Goal: Information Seeking & Learning: Understand process/instructions

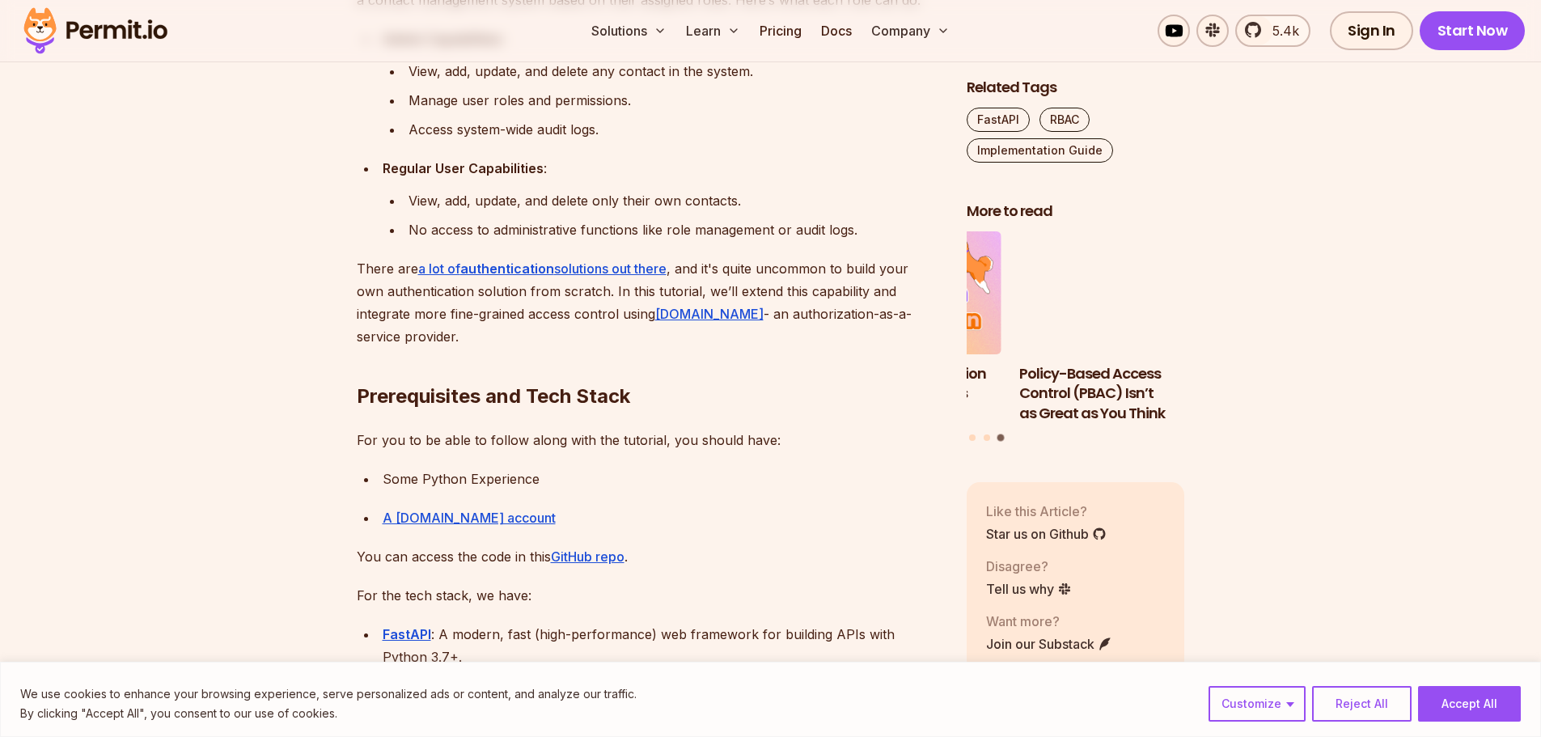
scroll to position [1213, 0]
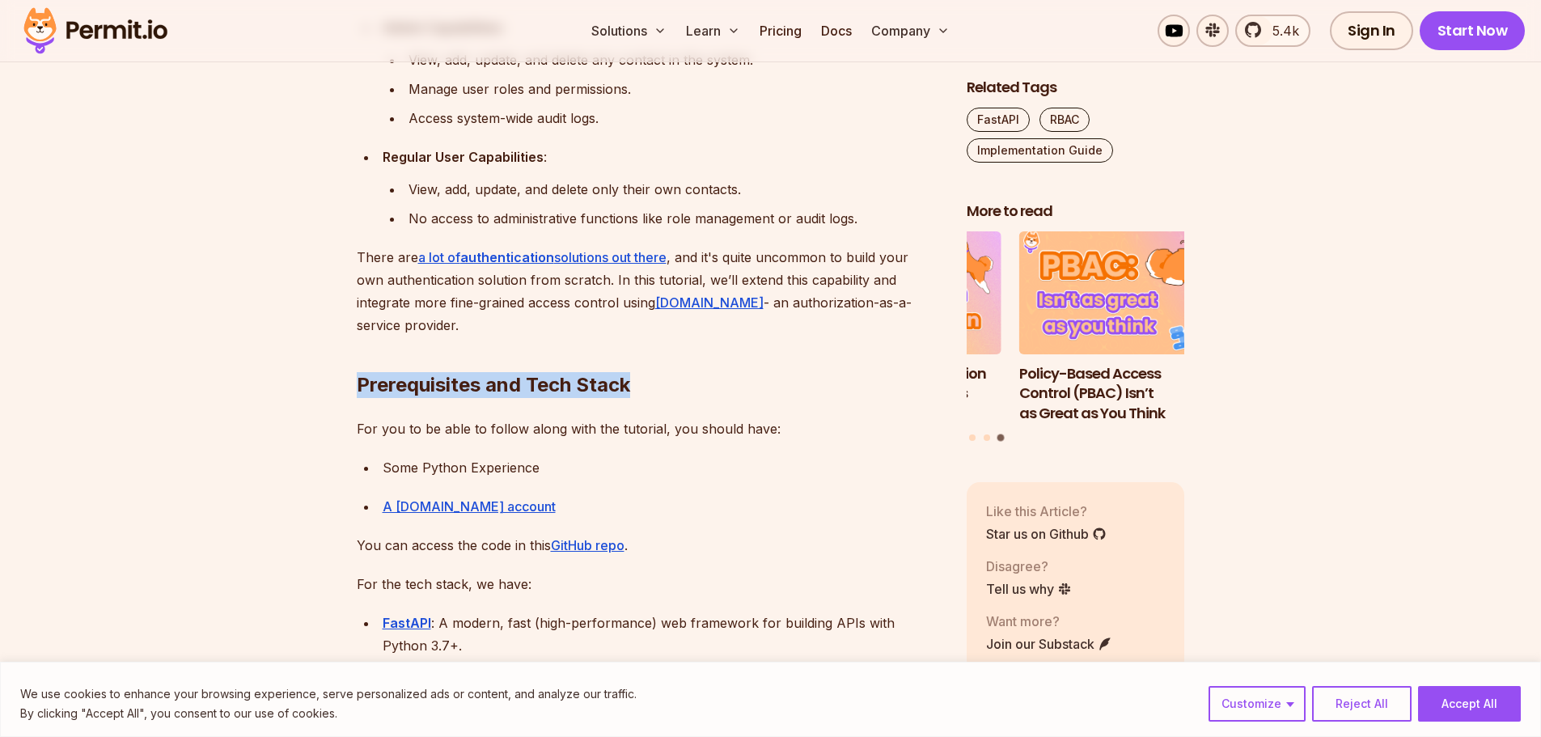
drag, startPoint x: 638, startPoint y: 384, endPoint x: 358, endPoint y: 387, distance: 280.7
click at [358, 387] on h2 "Prerequisites and Tech Stack" at bounding box center [649, 352] width 584 height 91
click at [719, 392] on h2 "Prerequisites and Tech Stack" at bounding box center [649, 352] width 584 height 91
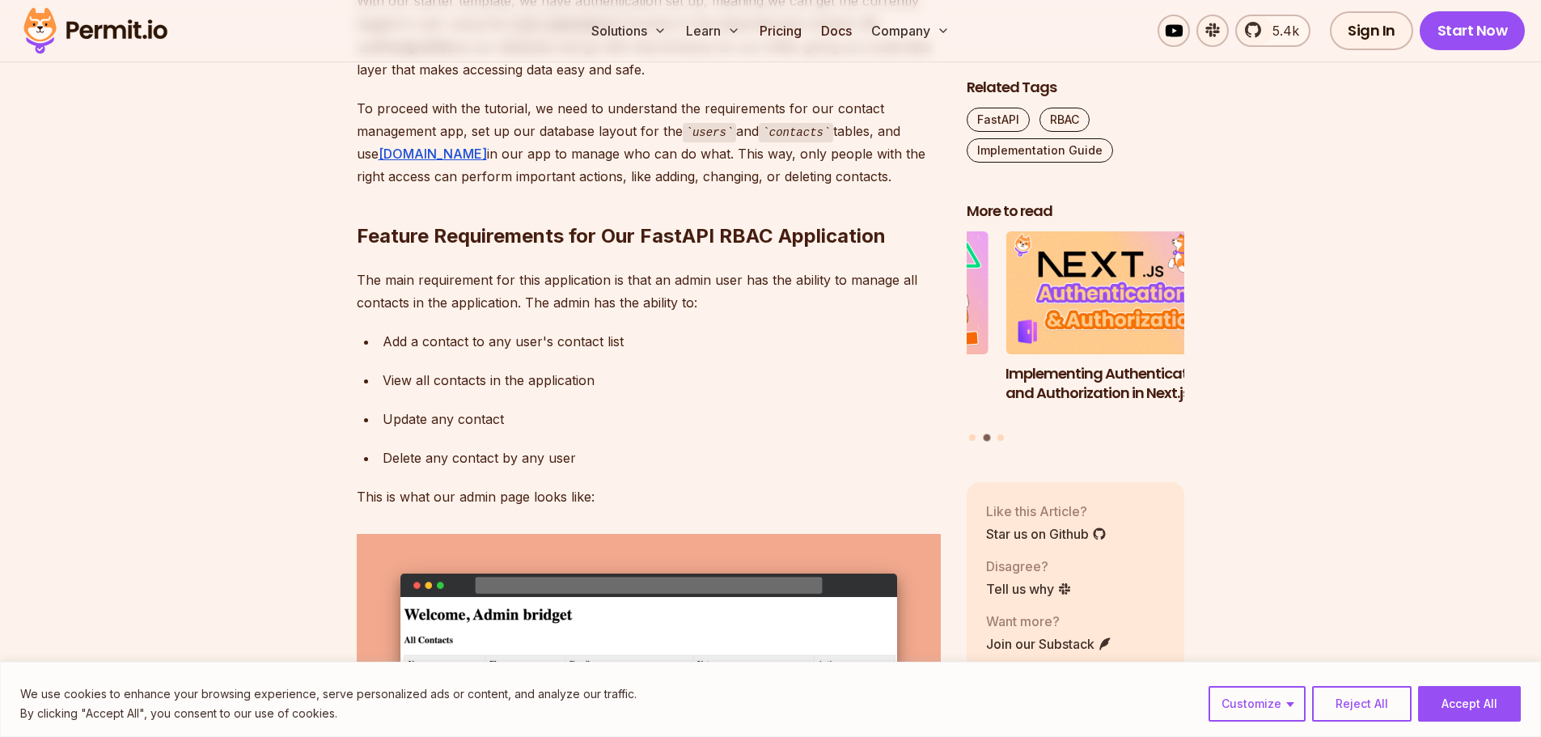
scroll to position [2831, 0]
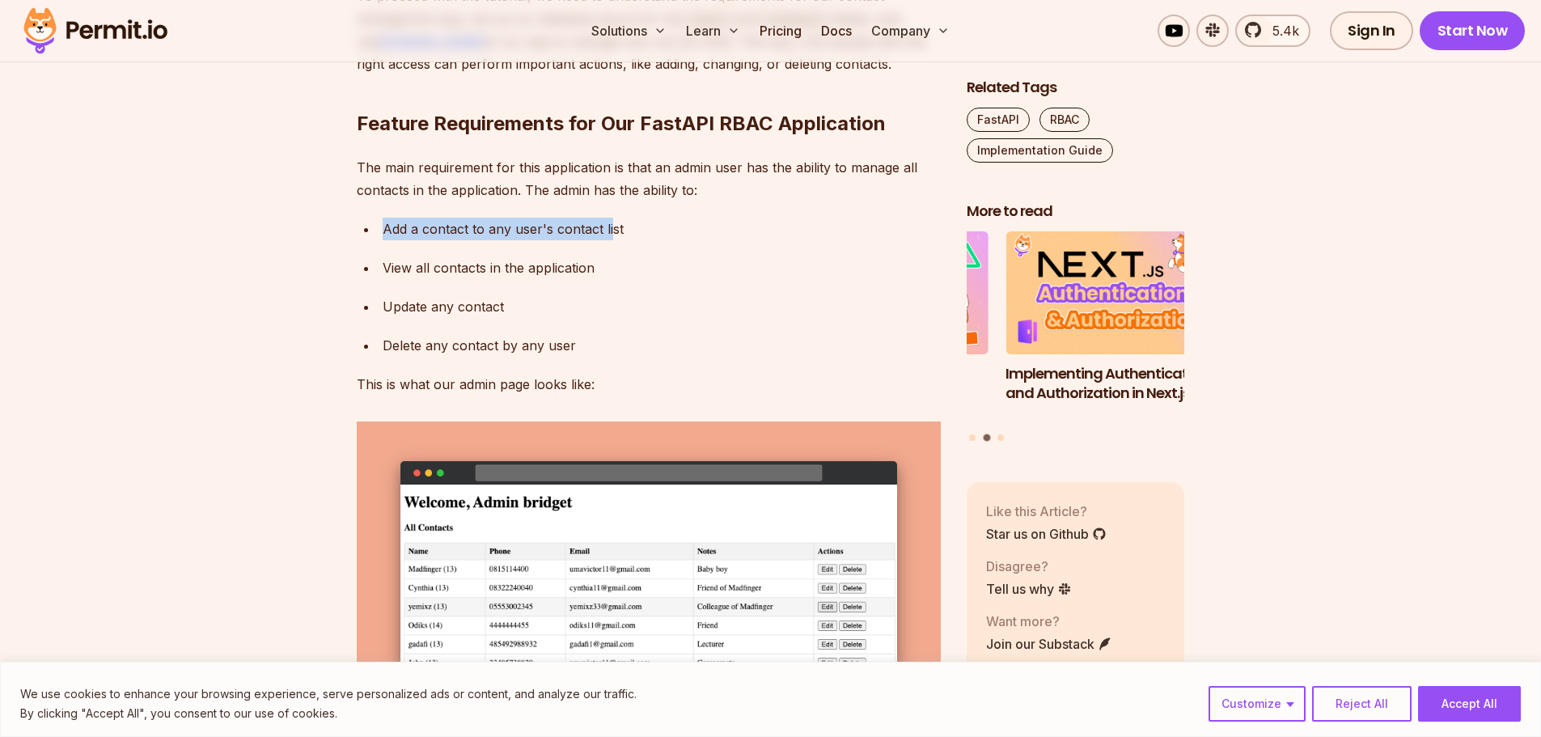
drag, startPoint x: 379, startPoint y: 383, endPoint x: 582, endPoint y: 384, distance: 203.1
click at [612, 240] on li "Add a contact to any user's contact list" at bounding box center [659, 229] width 563 height 23
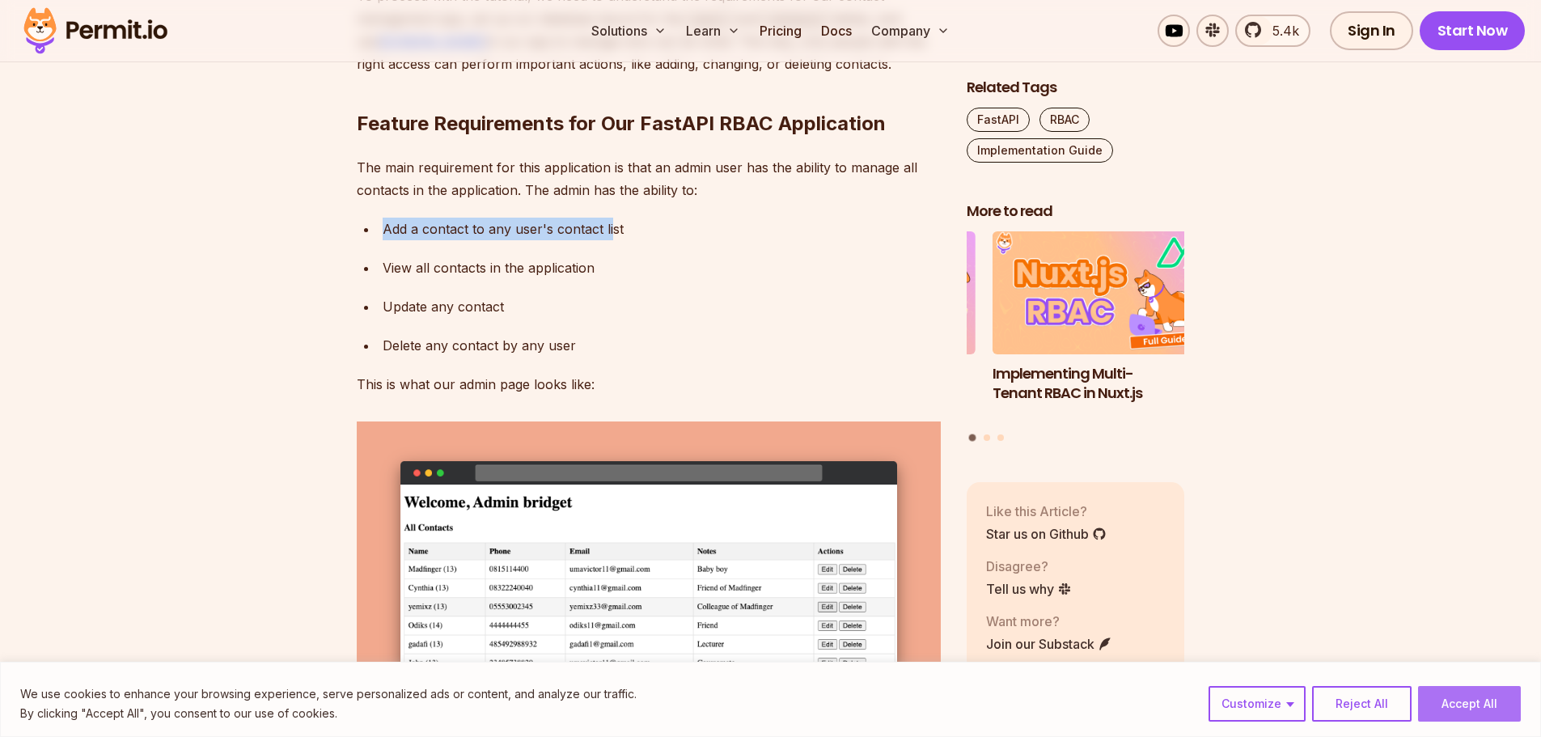
click at [1455, 696] on button "Accept All" at bounding box center [1469, 704] width 103 height 36
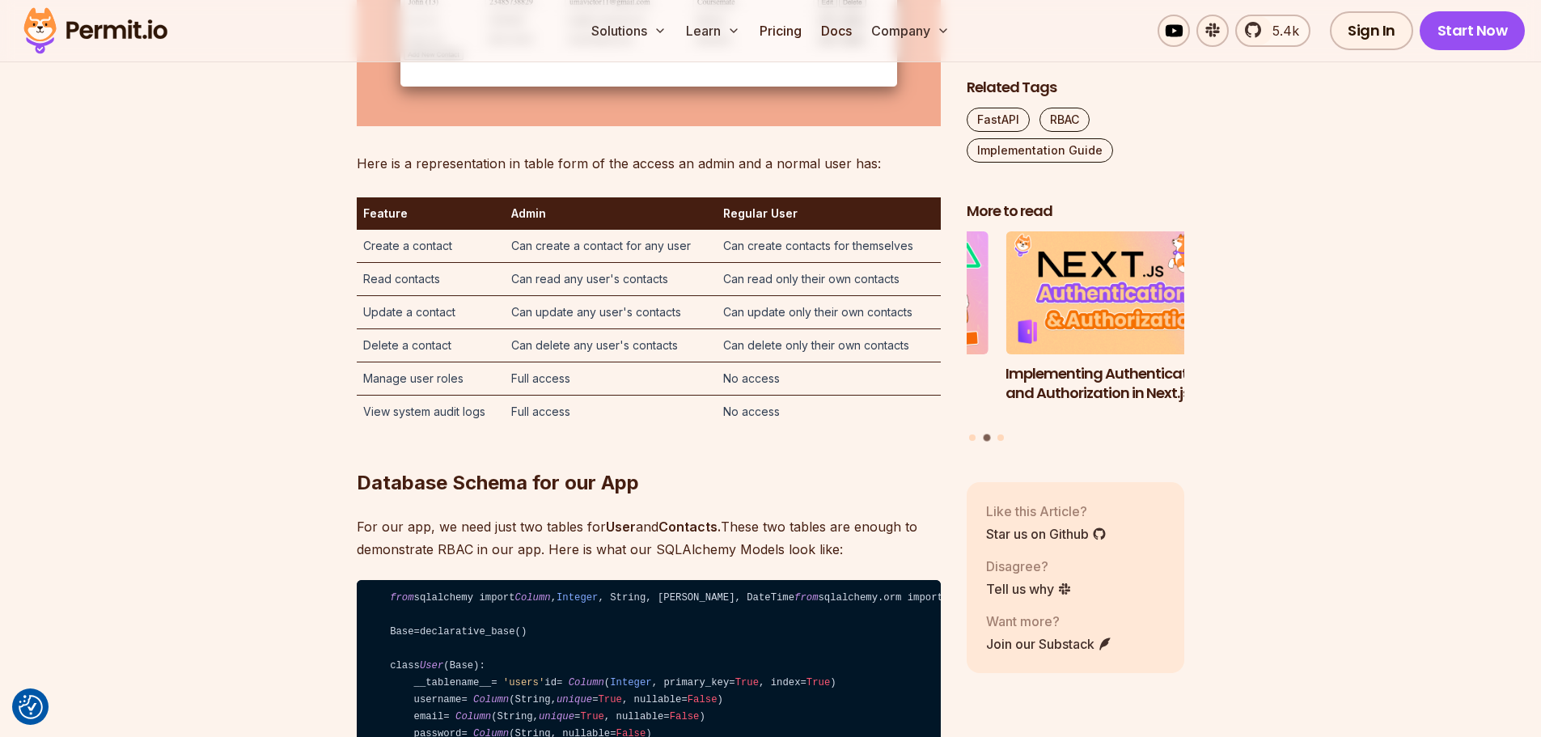
scroll to position [3559, 0]
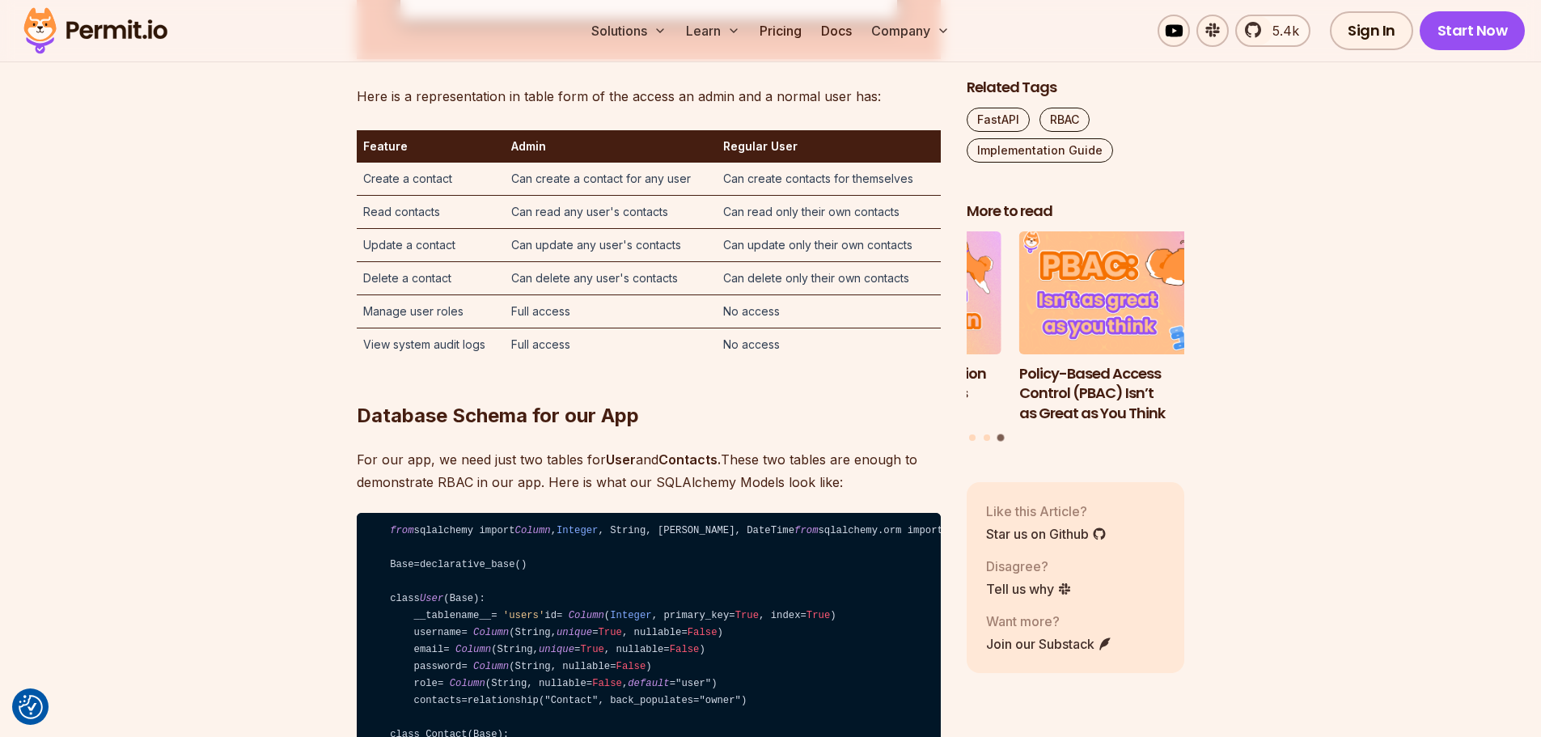
click at [378, 153] on strong "Feature" at bounding box center [385, 146] width 44 height 14
click at [392, 196] on td "Create a contact" at bounding box center [431, 179] width 149 height 33
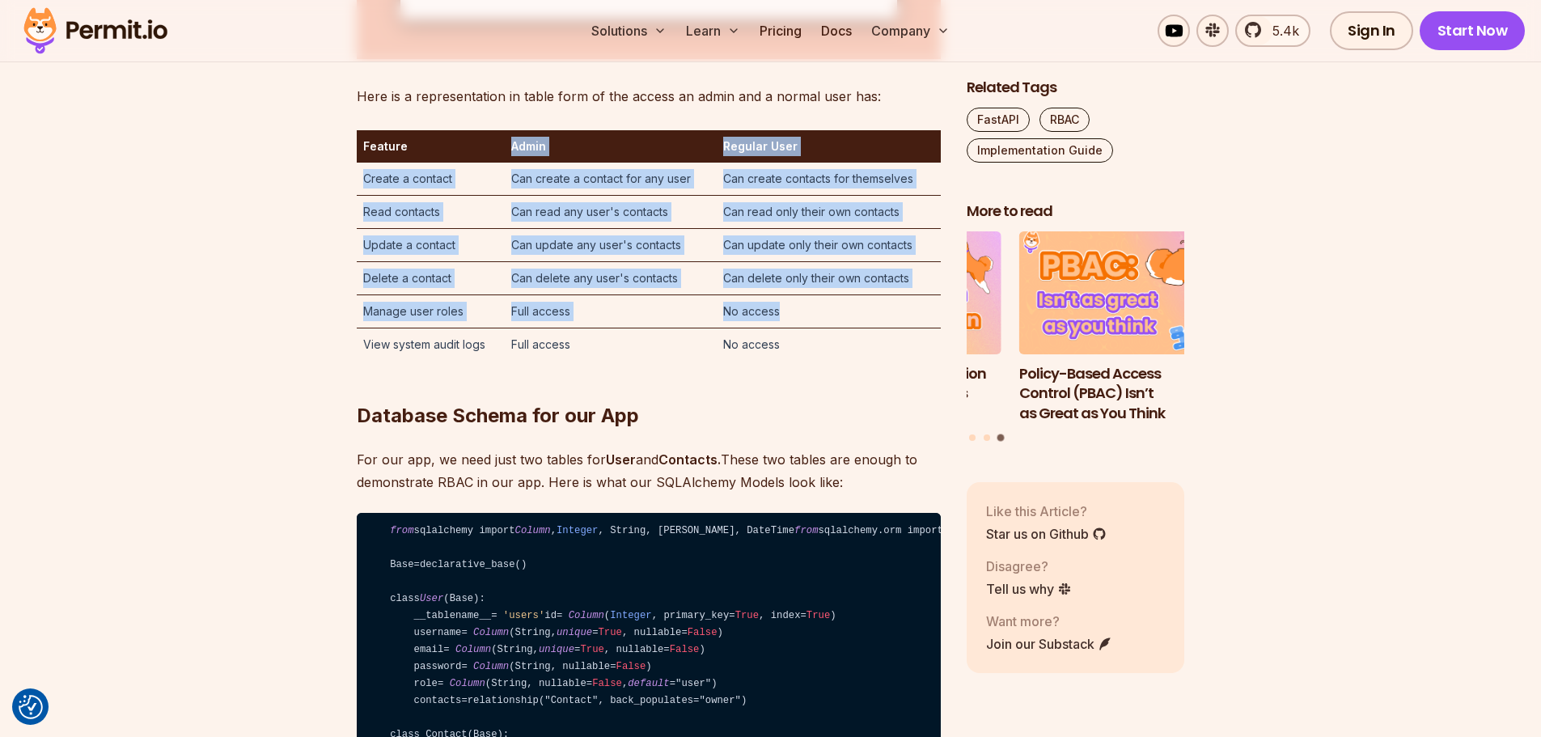
drag, startPoint x: 508, startPoint y: 300, endPoint x: 815, endPoint y: 474, distance: 352.5
click at [815, 361] on table "Feature Admin Regular User Create a contact Can create a contact for any user C…" at bounding box center [649, 245] width 584 height 231
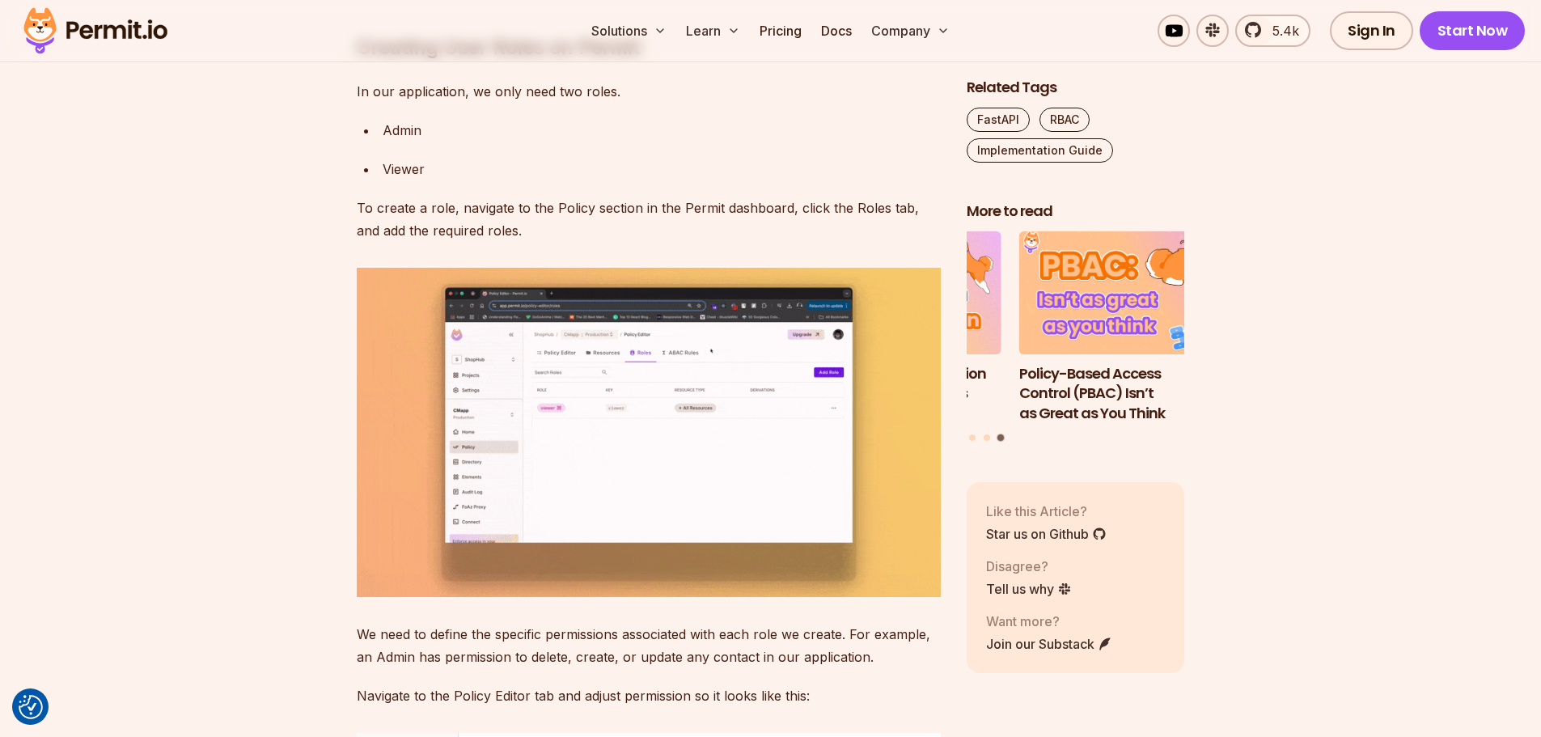
scroll to position [5744, 0]
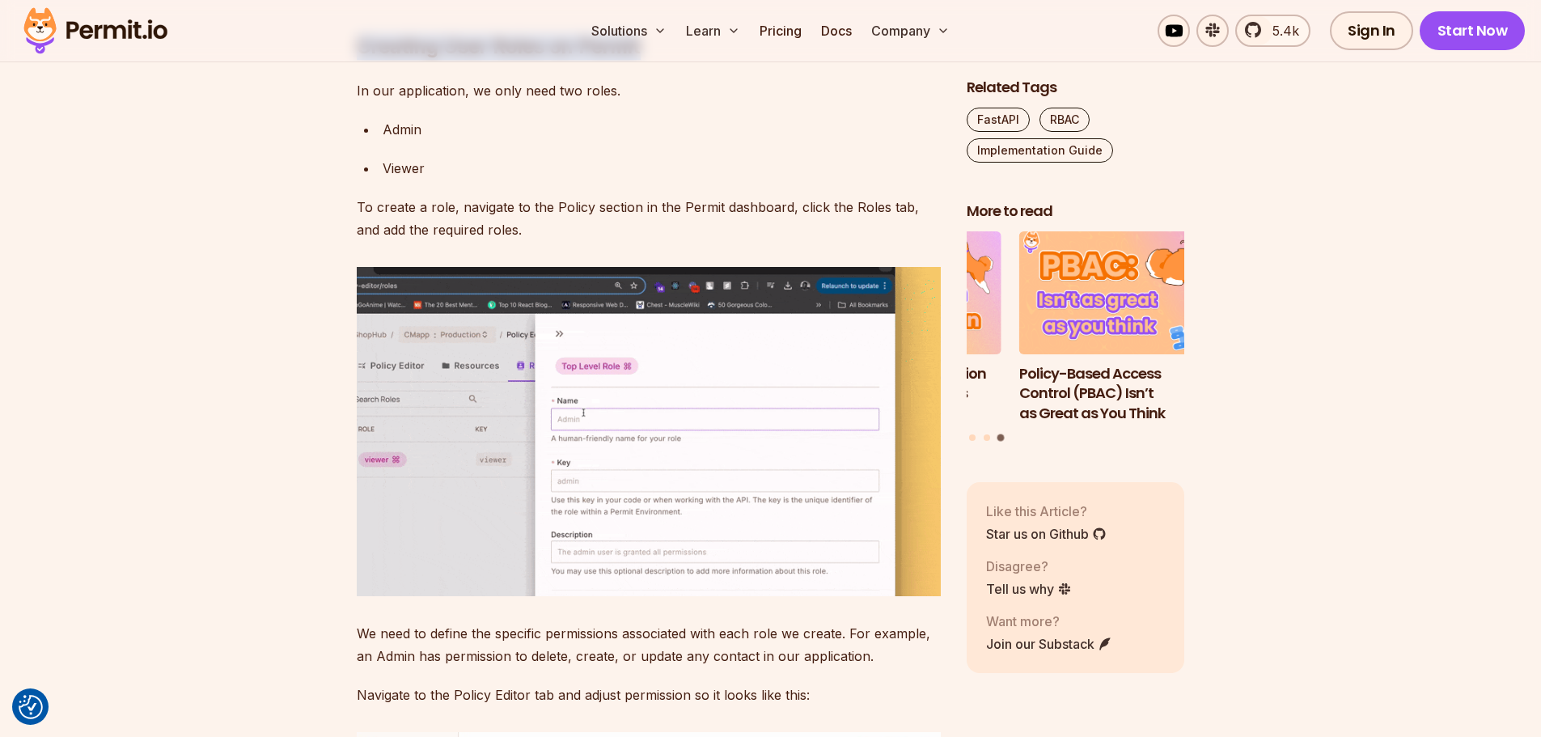
drag, startPoint x: 357, startPoint y: 279, endPoint x: 658, endPoint y: 277, distance: 300.9
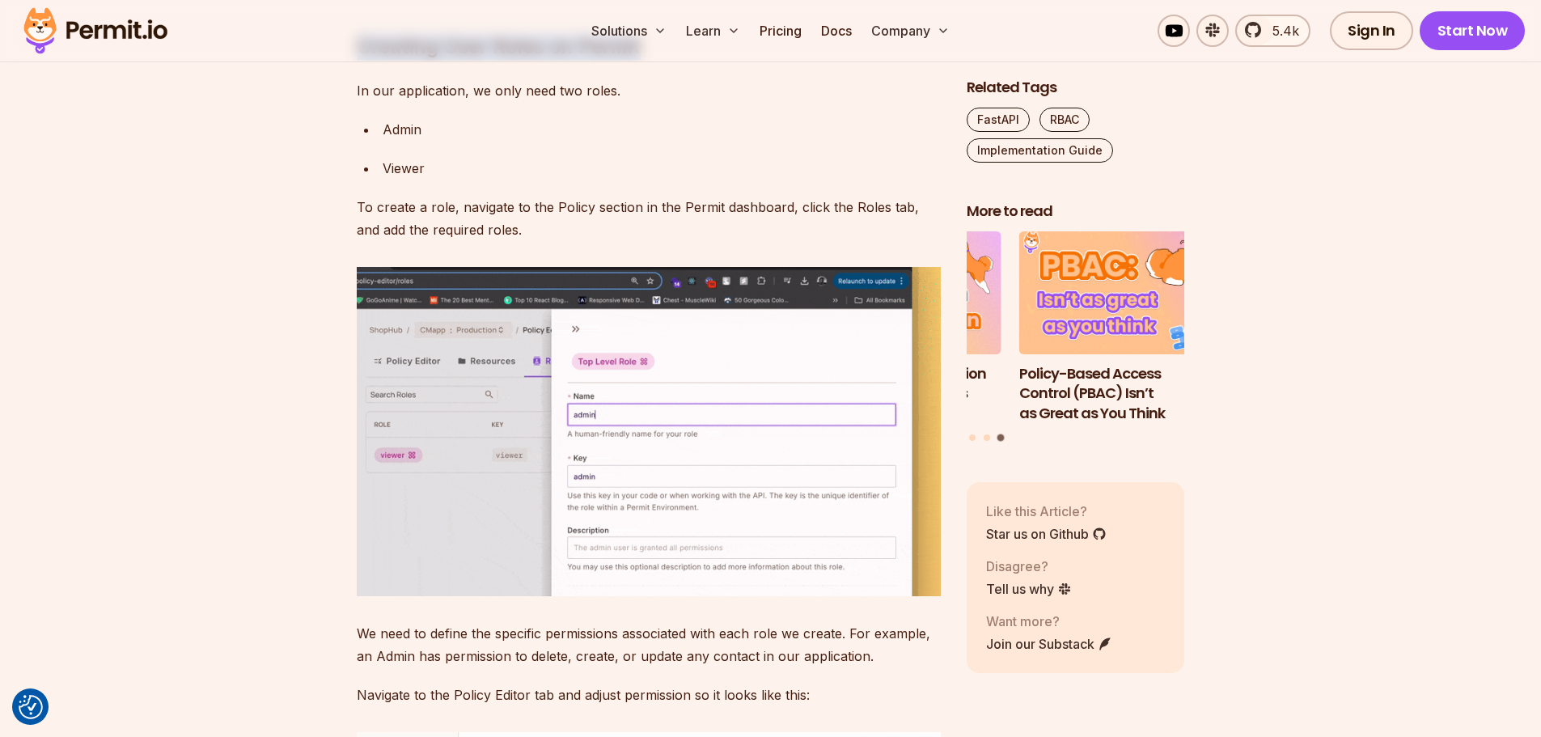
click at [658, 60] on h2 "Creating User Roles on Permit" at bounding box center [649, 14] width 584 height 91
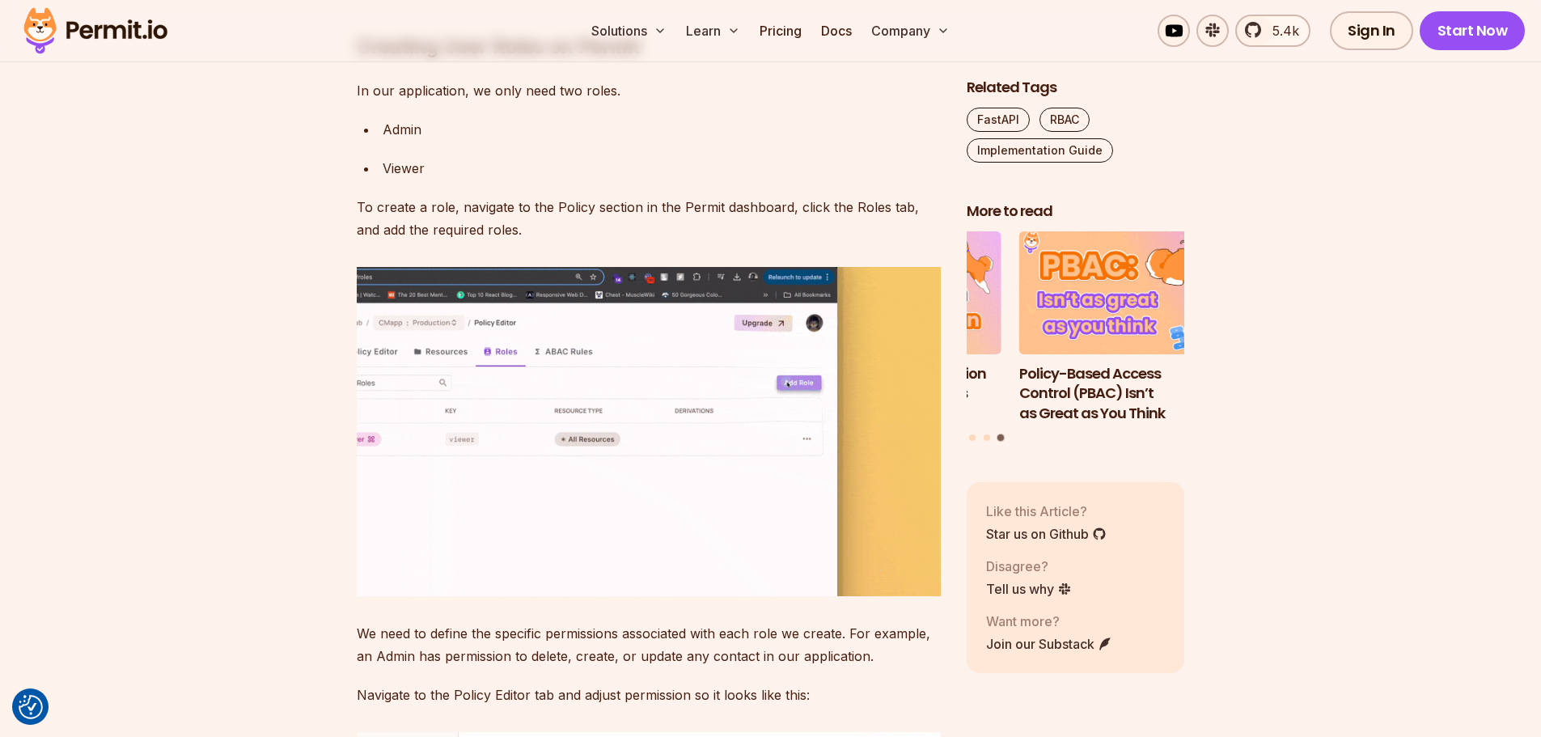
click at [709, 294] on div "Implementing RBAC (Role-Based Access Control) in a FastAPI application ensures …" at bounding box center [649, 439] width 584 height 10320
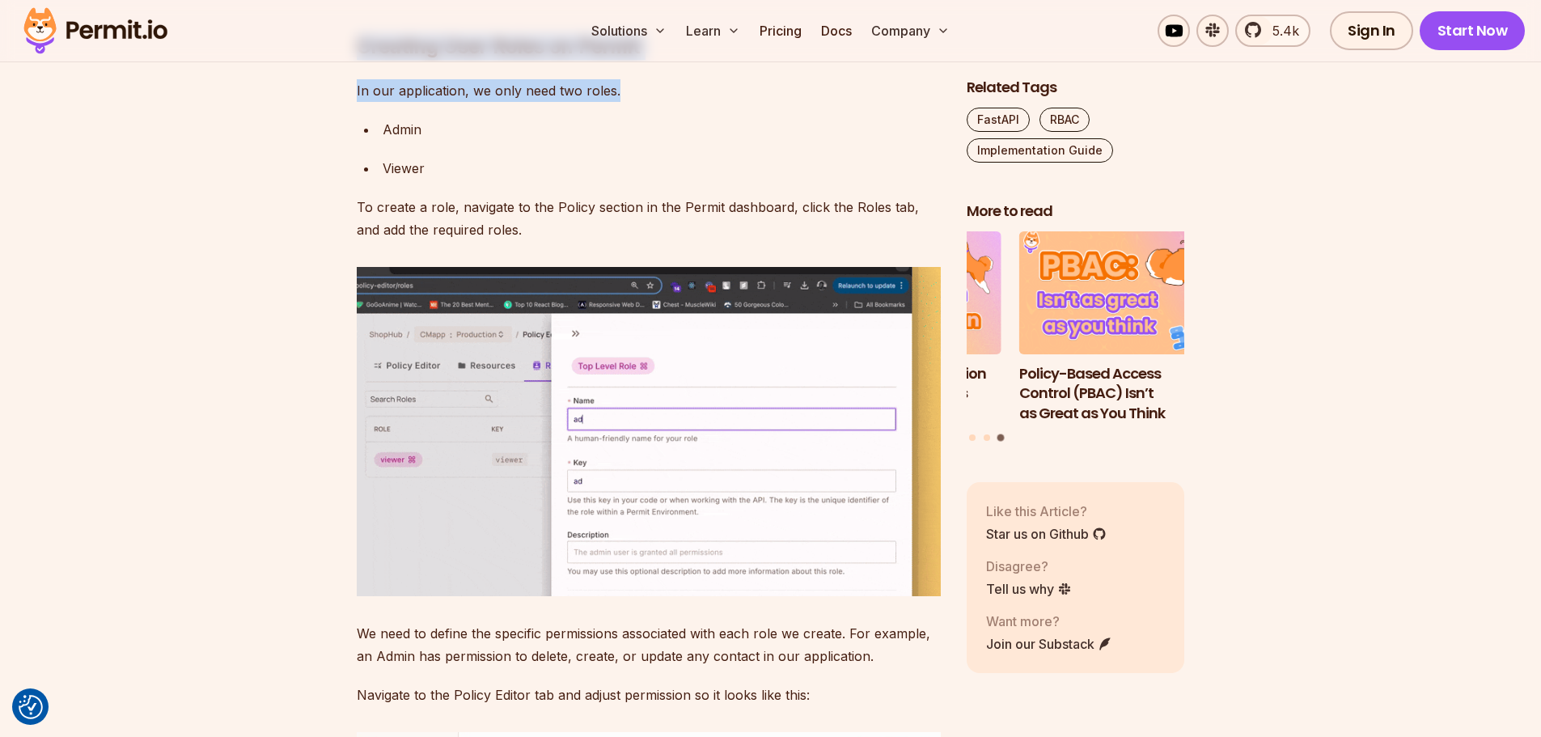
drag, startPoint x: 623, startPoint y: 317, endPoint x: 337, endPoint y: 275, distance: 288.6
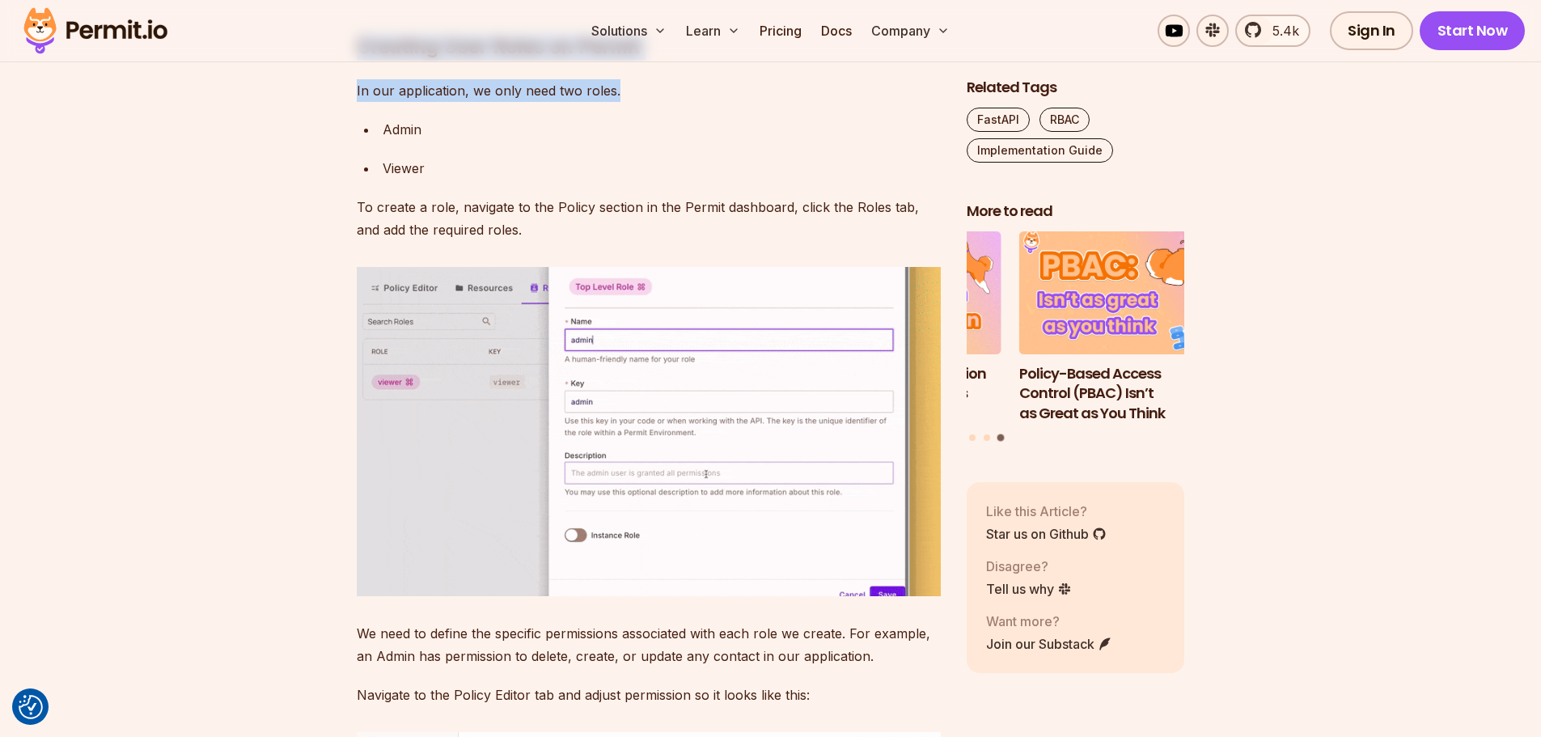
click at [337, 275] on section "Table of Contents Implementing RBAC (Role-Based Access Control) in a FastAPI ap…" at bounding box center [770, 563] width 1541 height 10737
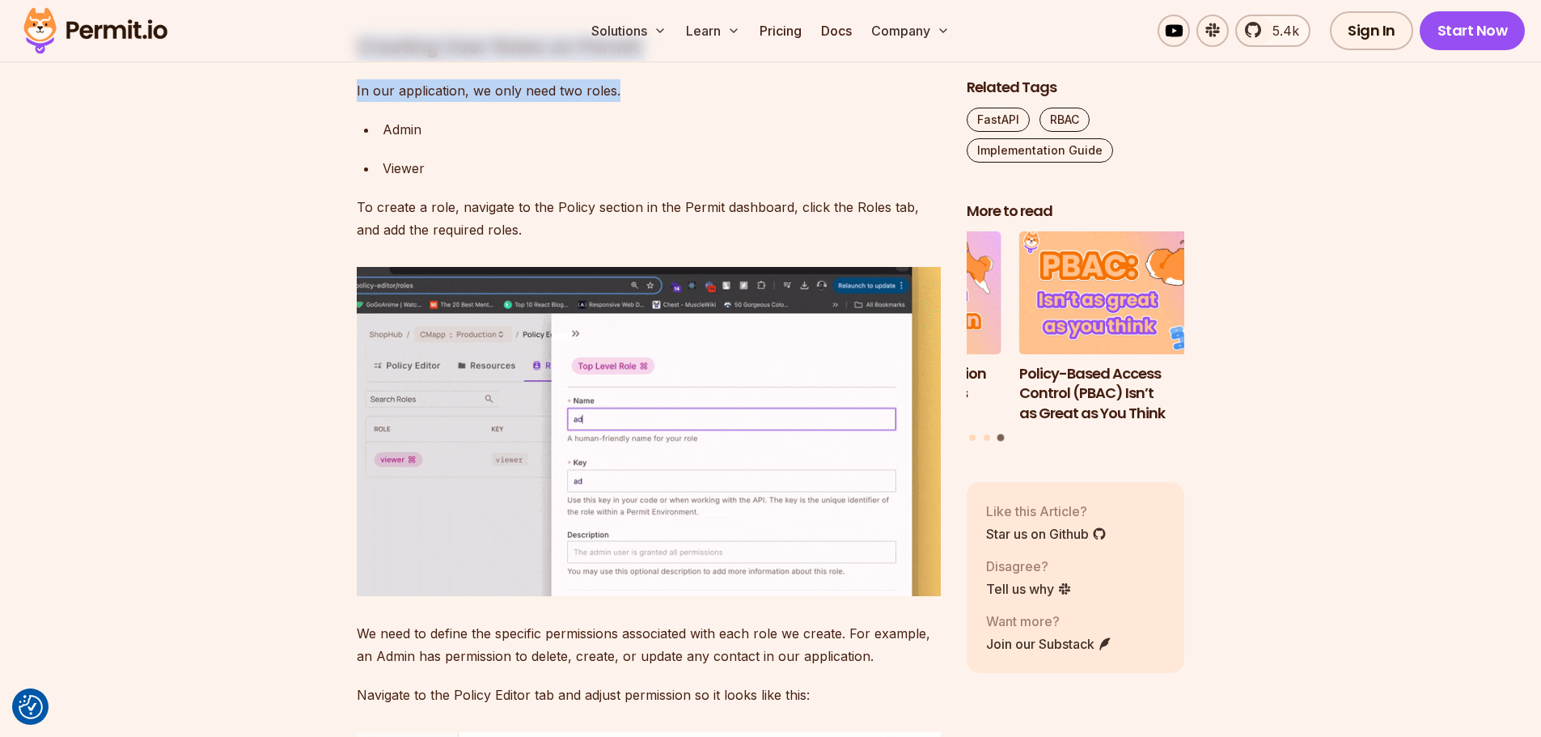
click at [672, 60] on h2 "Creating User Roles on Permit" at bounding box center [649, 14] width 584 height 91
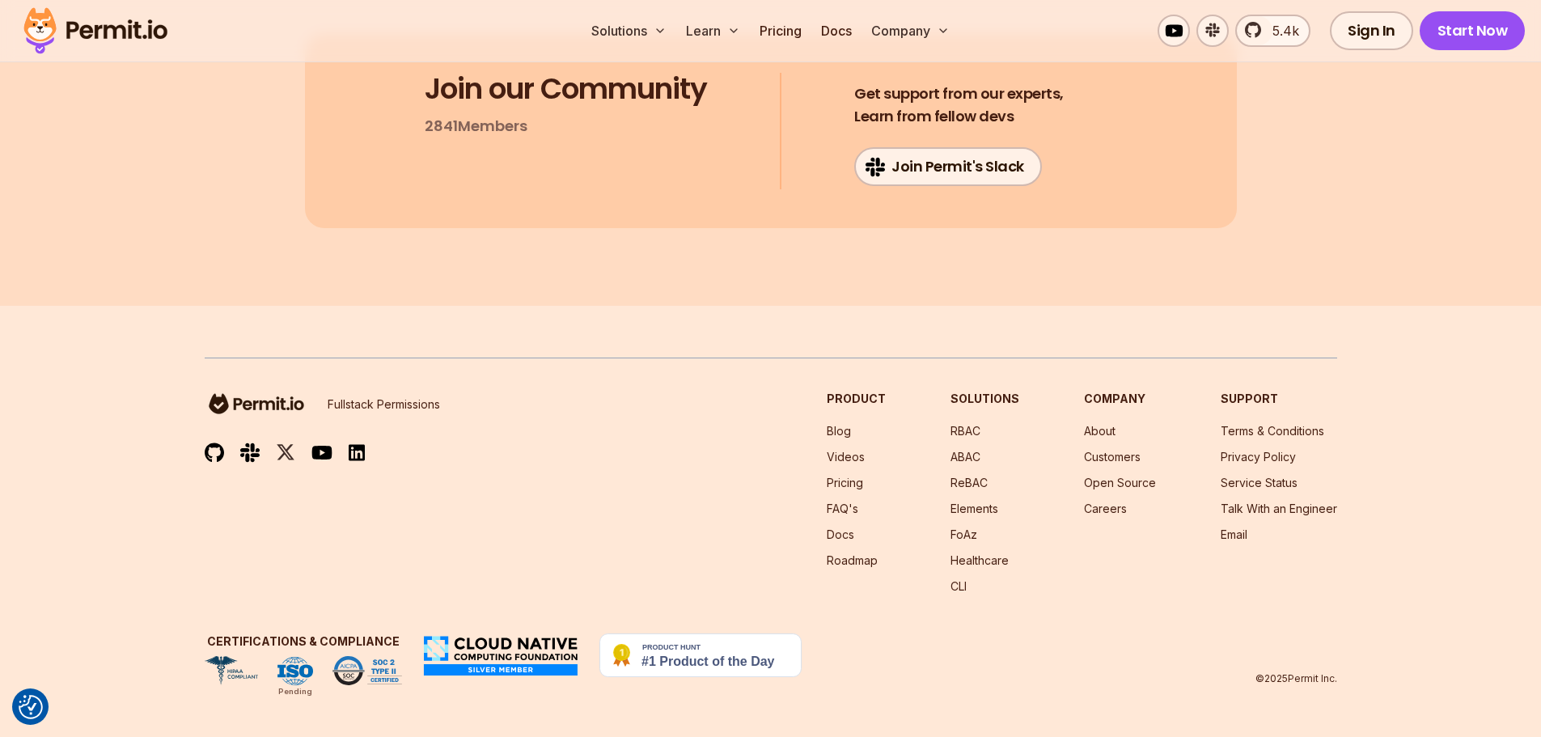
scroll to position [14048, 0]
